Goal: Task Accomplishment & Management: Manage account settings

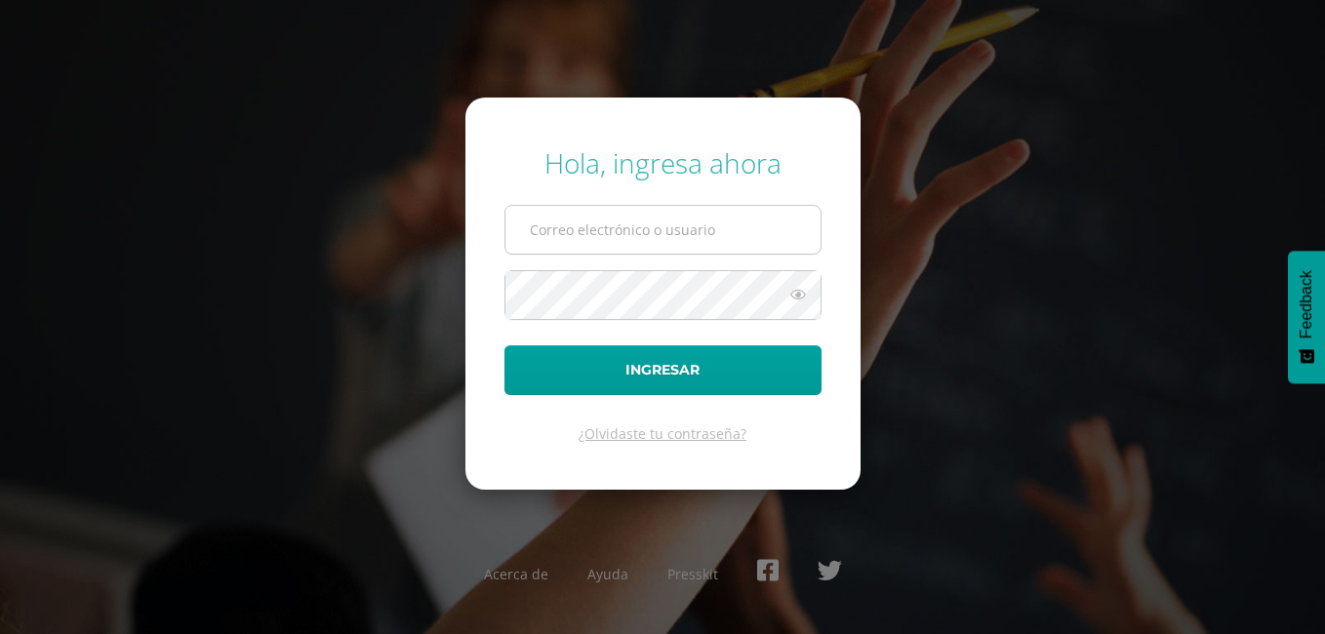
type input "amonterroso@colegiolosalamos.edu.gt"
click at [657, 234] on input "amonterroso@colegiolosalamos.edu.gt" at bounding box center [663, 230] width 315 height 48
drag, startPoint x: 801, startPoint y: 234, endPoint x: 307, endPoint y: 237, distance: 493.8
click at [327, 242] on div "Hola, ingresa ahora amonterroso@colegiolosalamos.edu.gt Ingresar ¿Olvidaste tu …" at bounding box center [662, 317] width 1259 height 377
click at [568, 239] on input "text" at bounding box center [663, 230] width 315 height 48
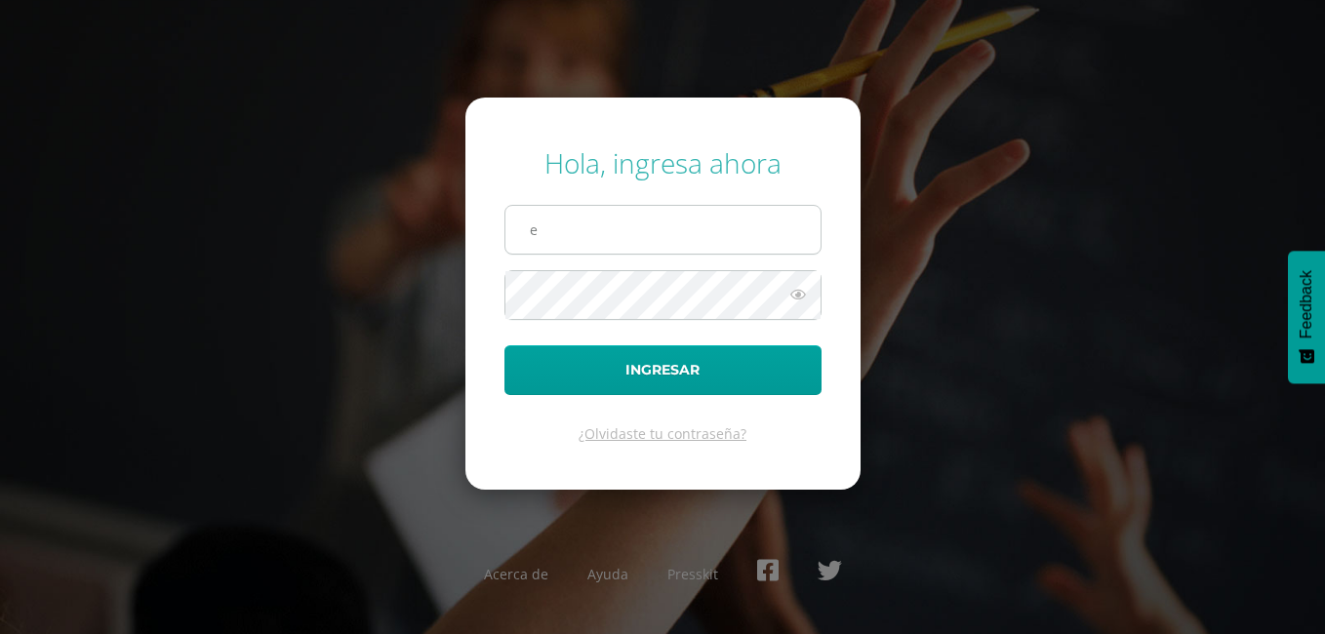
type input "edepaz@colegiolosalamos.edu.gt"
click at [505, 345] on button "Ingresar" at bounding box center [663, 370] width 317 height 50
